Goal: Find specific page/section: Find specific page/section

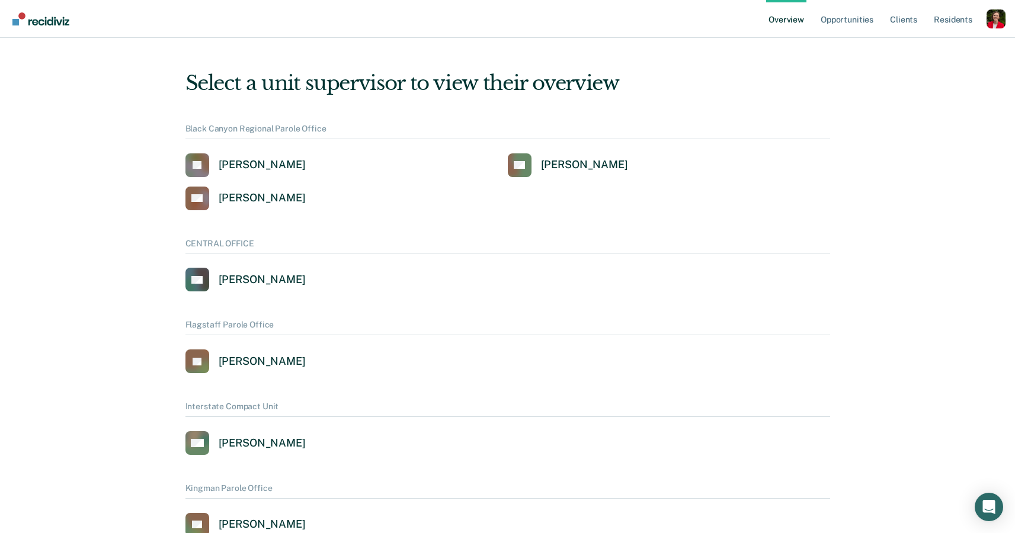
click at [1000, 19] on div "Profile dropdown button" at bounding box center [996, 18] width 19 height 19
click at [906, 48] on link "Profile" at bounding box center [948, 48] width 95 height 10
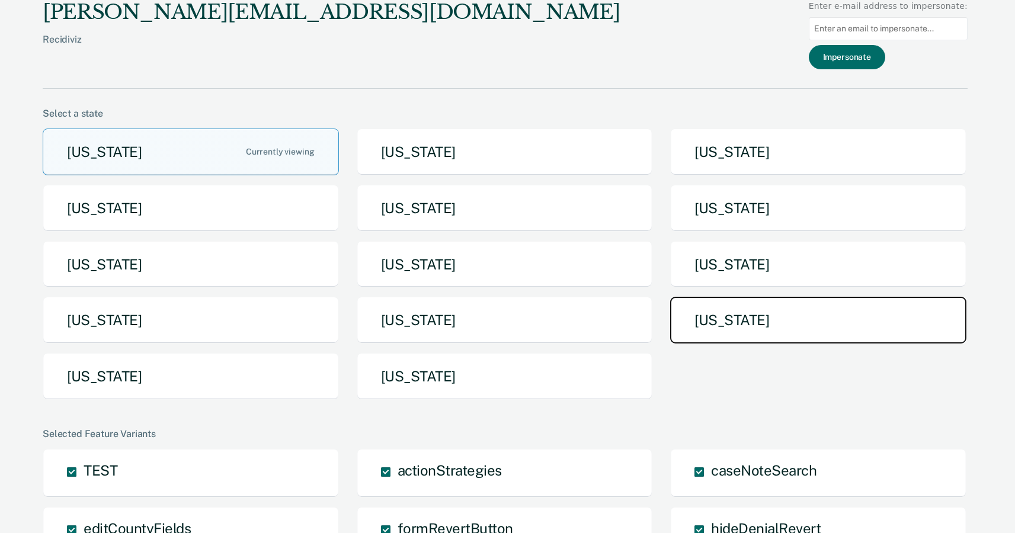
click at [685, 303] on button "Tennessee" at bounding box center [818, 320] width 296 height 47
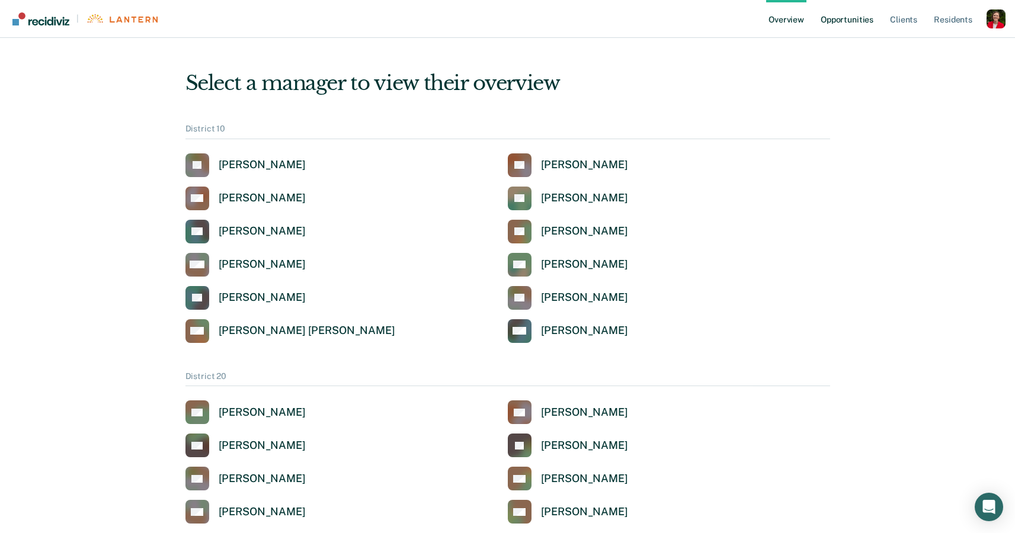
click at [861, 9] on link "Opportunities" at bounding box center [847, 19] width 57 height 38
